Goal: Understand process/instructions

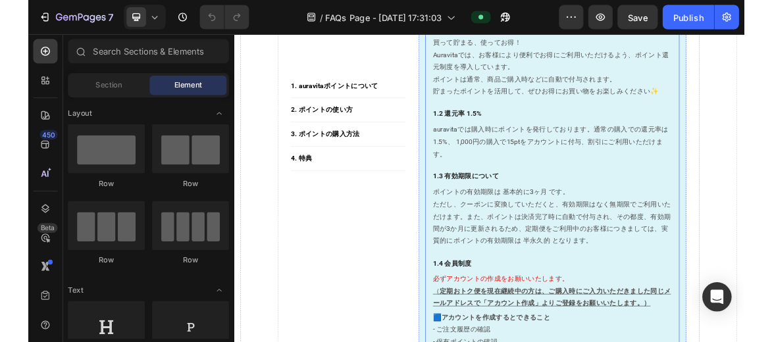
scroll to position [421, 0]
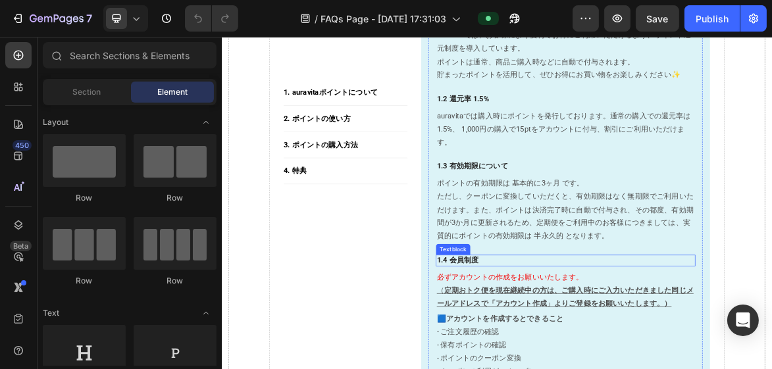
click at [608, 357] on p "1.4 会員制度" at bounding box center [715, 359] width 370 height 14
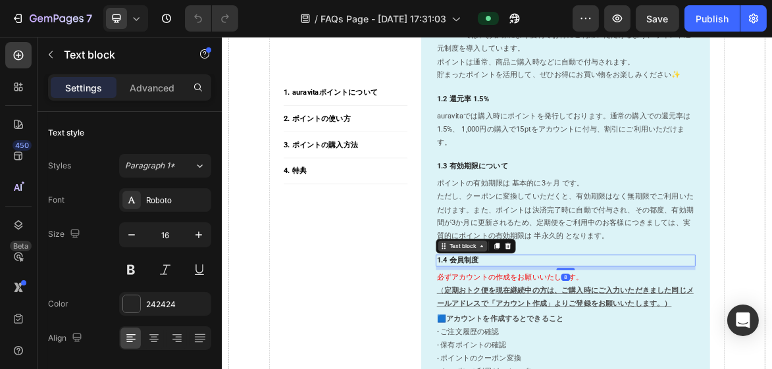
click at [568, 338] on div "Text block" at bounding box center [567, 338] width 44 height 12
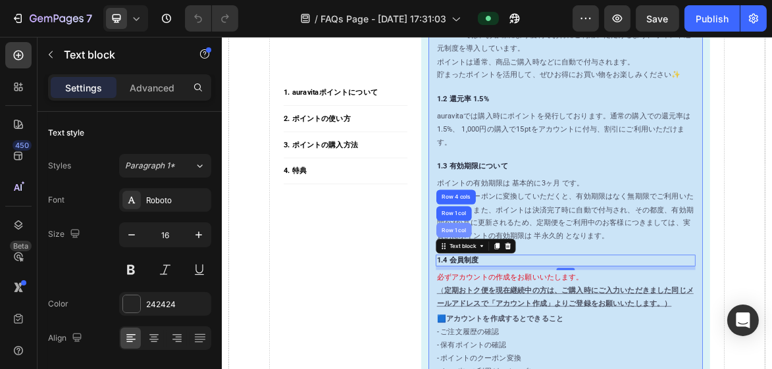
click at [559, 313] on div "Row 1 col" at bounding box center [555, 315] width 40 height 8
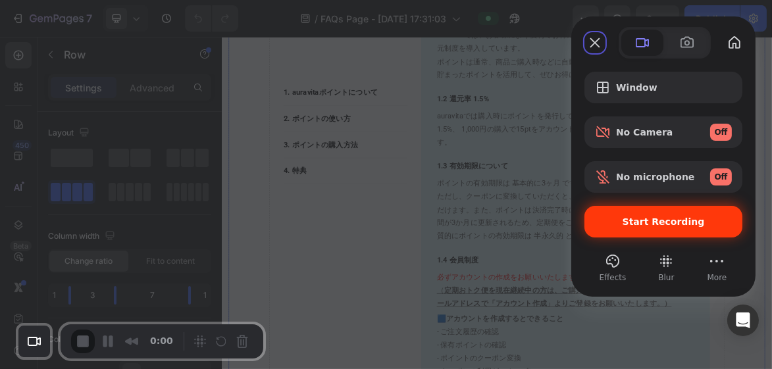
click at [624, 221] on span "Start Recording" at bounding box center [663, 222] width 137 height 11
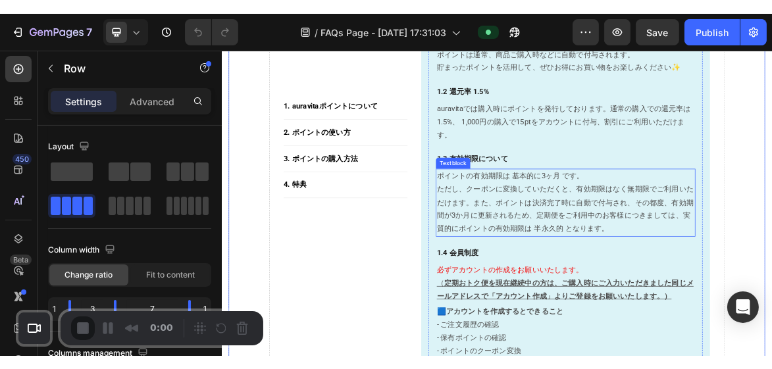
scroll to position [474, 0]
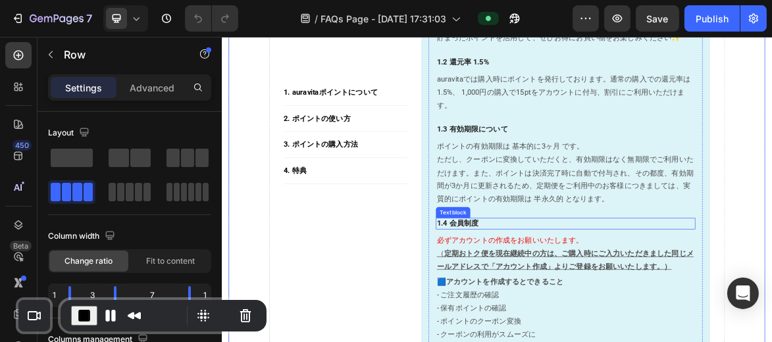
click at [587, 302] on p "1.4 会員制度" at bounding box center [715, 306] width 370 height 14
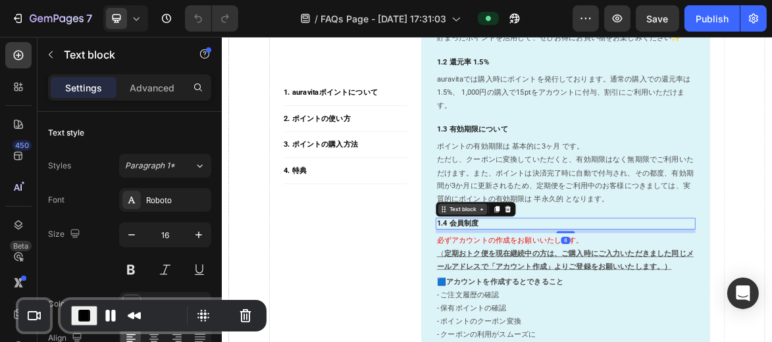
click at [577, 286] on div "Text block" at bounding box center [567, 285] width 44 height 12
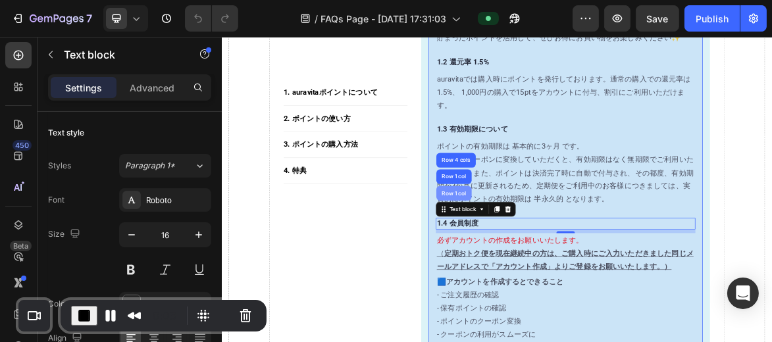
click at [551, 258] on div "Row 1 col" at bounding box center [555, 262] width 40 height 8
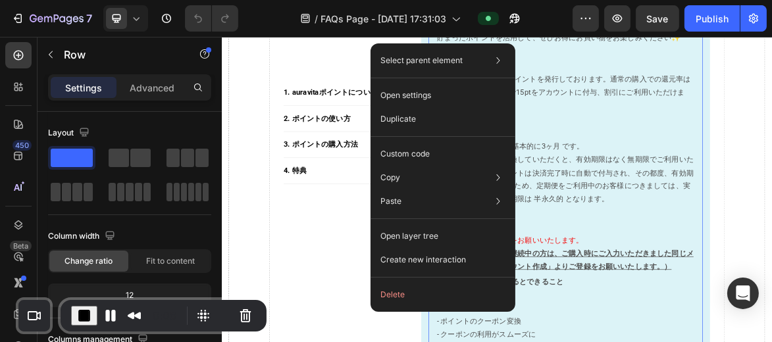
click at [90, 308] on span "End Recording" at bounding box center [84, 316] width 16 height 16
